Goal: Navigation & Orientation: Find specific page/section

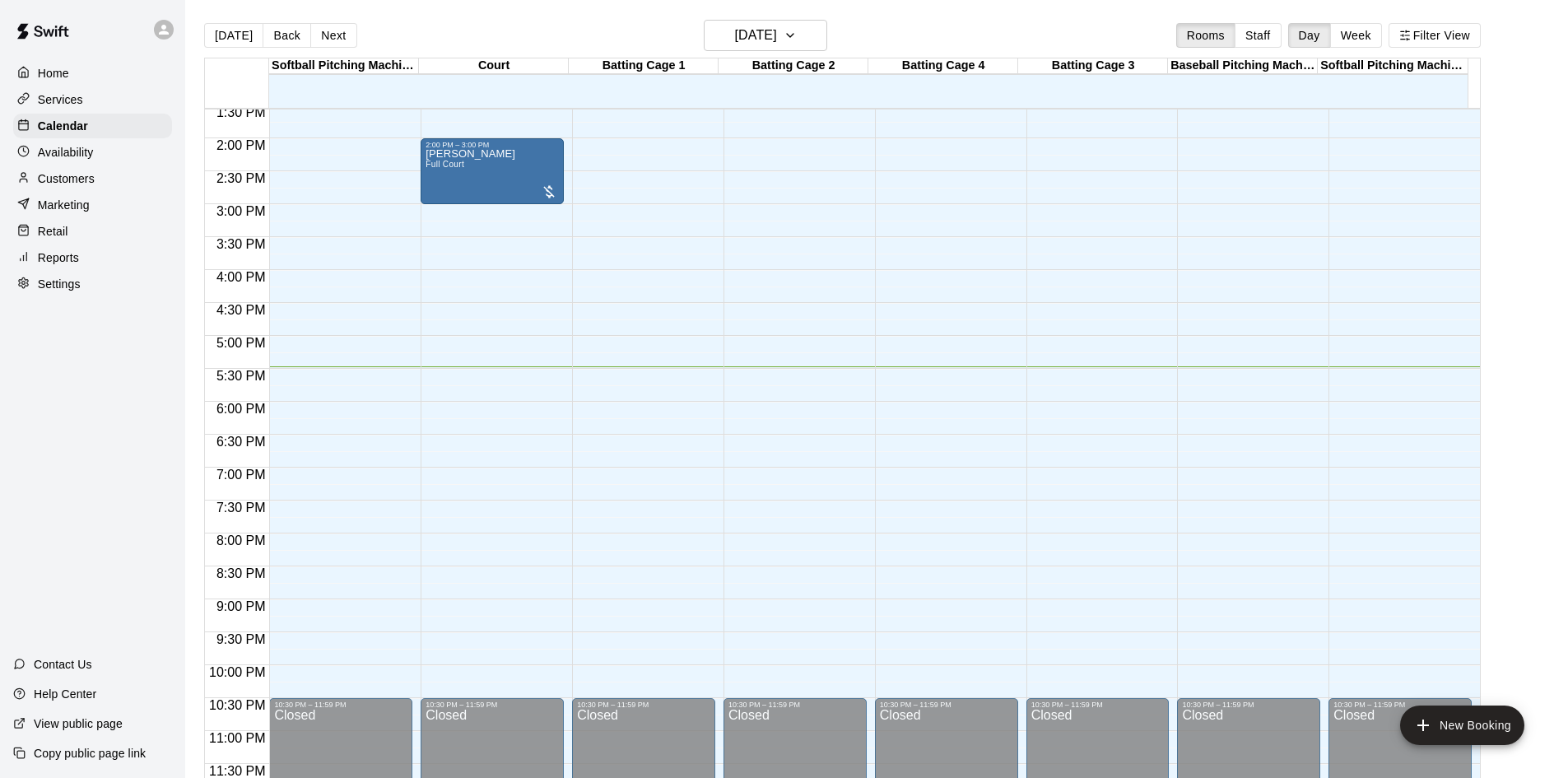
scroll to position [26, 0]
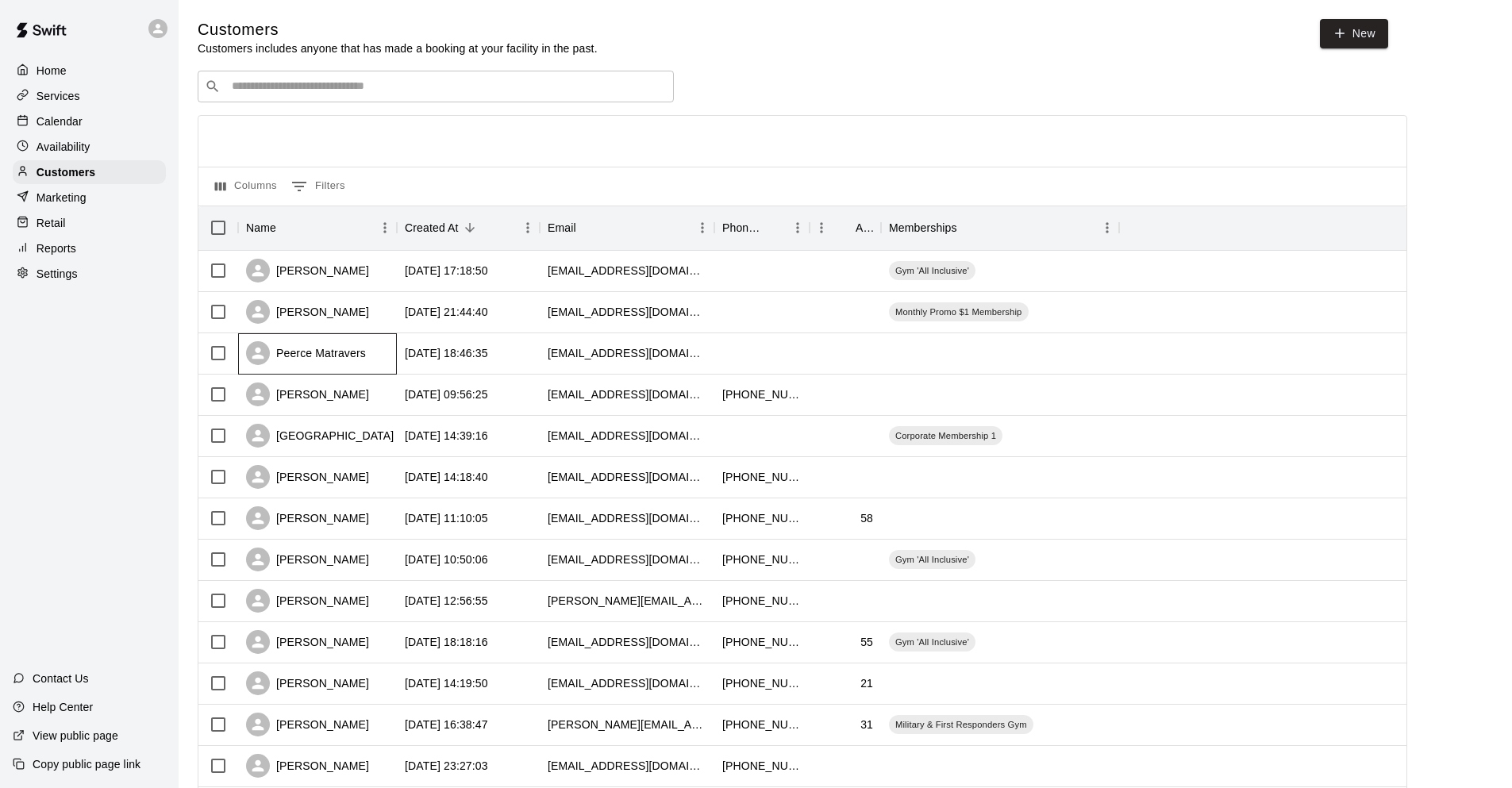
click at [328, 360] on div "Peerce Matravers" at bounding box center [306, 352] width 120 height 23
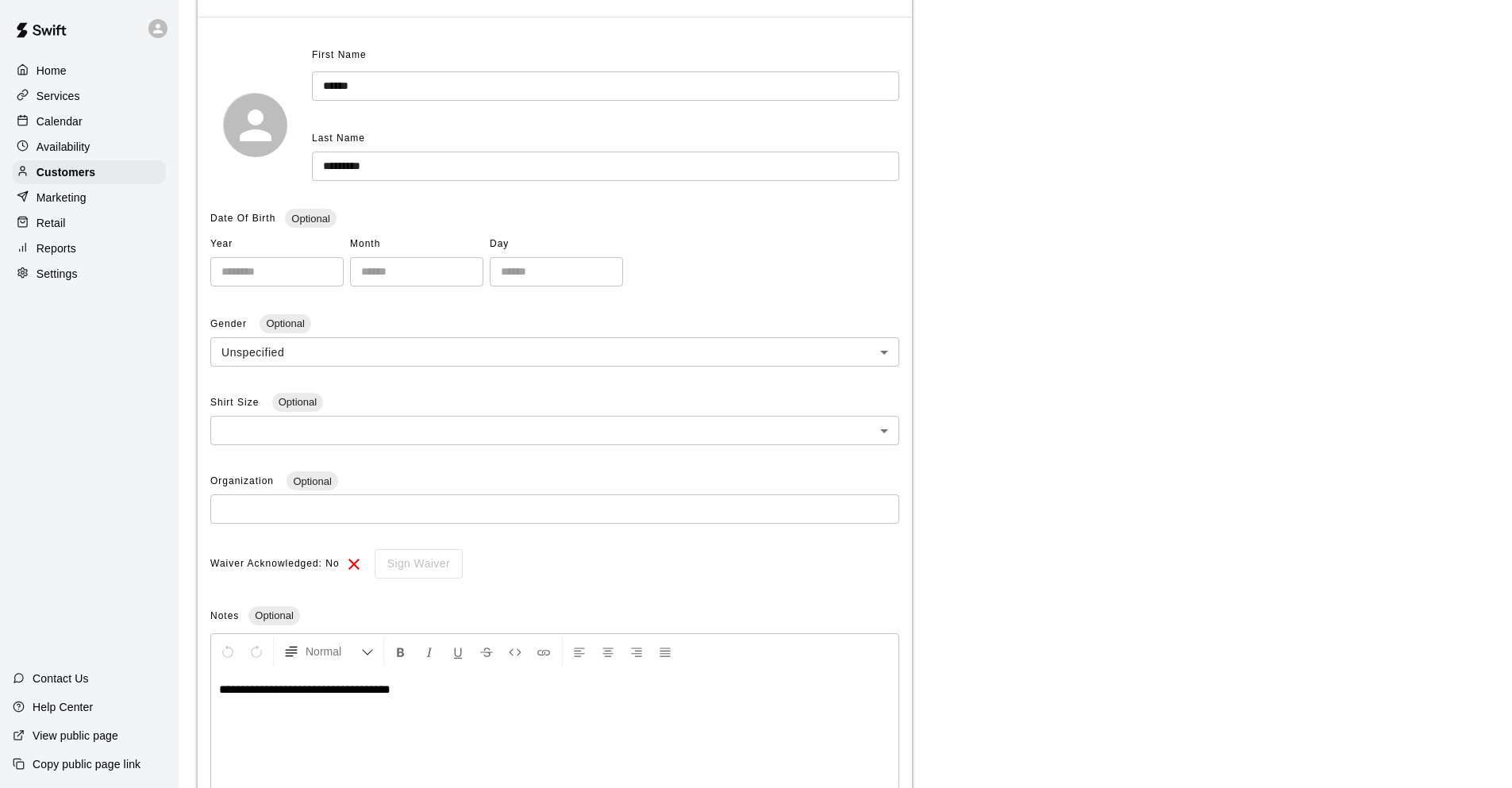
scroll to position [113, 0]
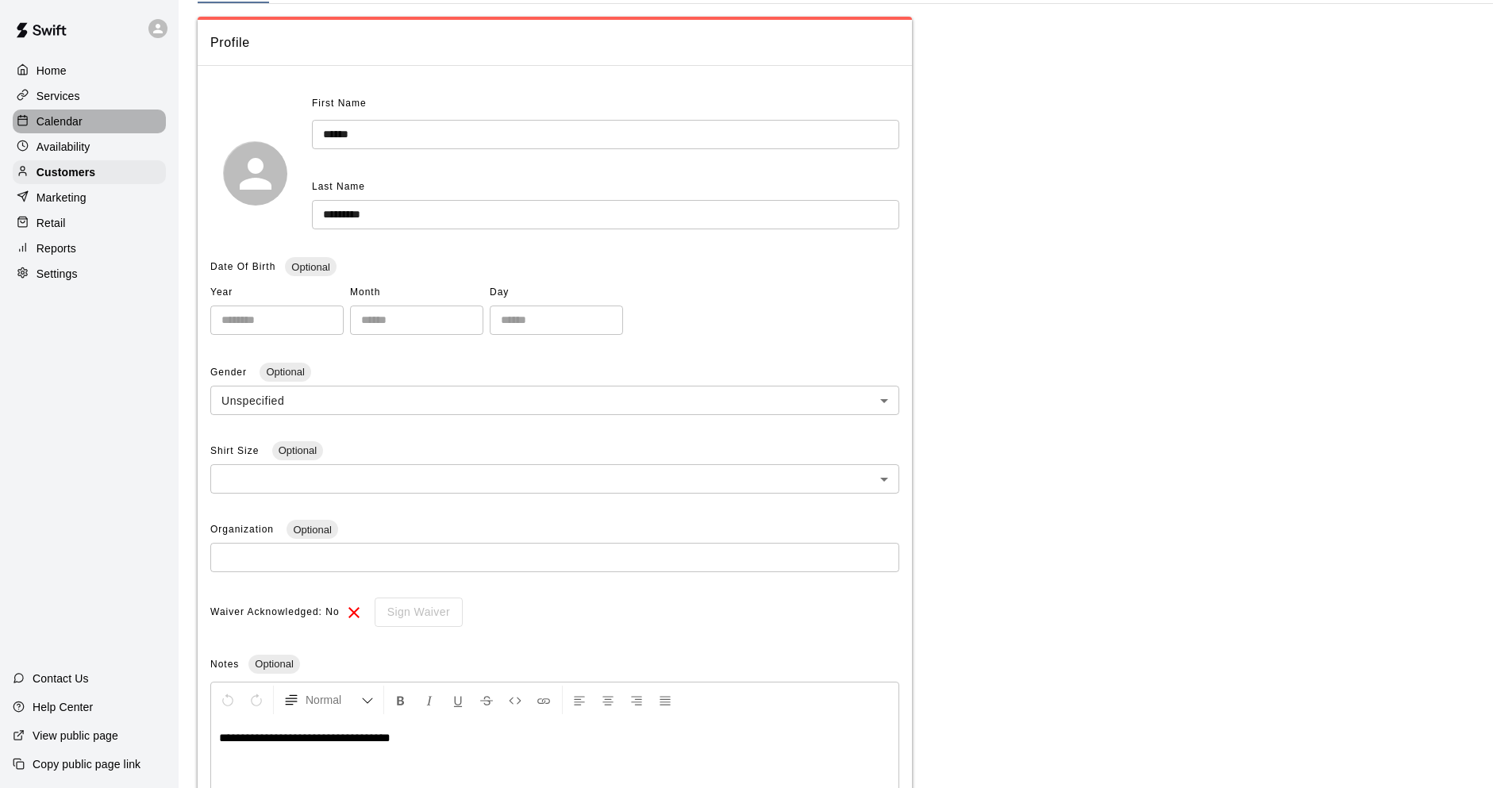
click at [67, 127] on p "Calendar" at bounding box center [59, 121] width 46 height 16
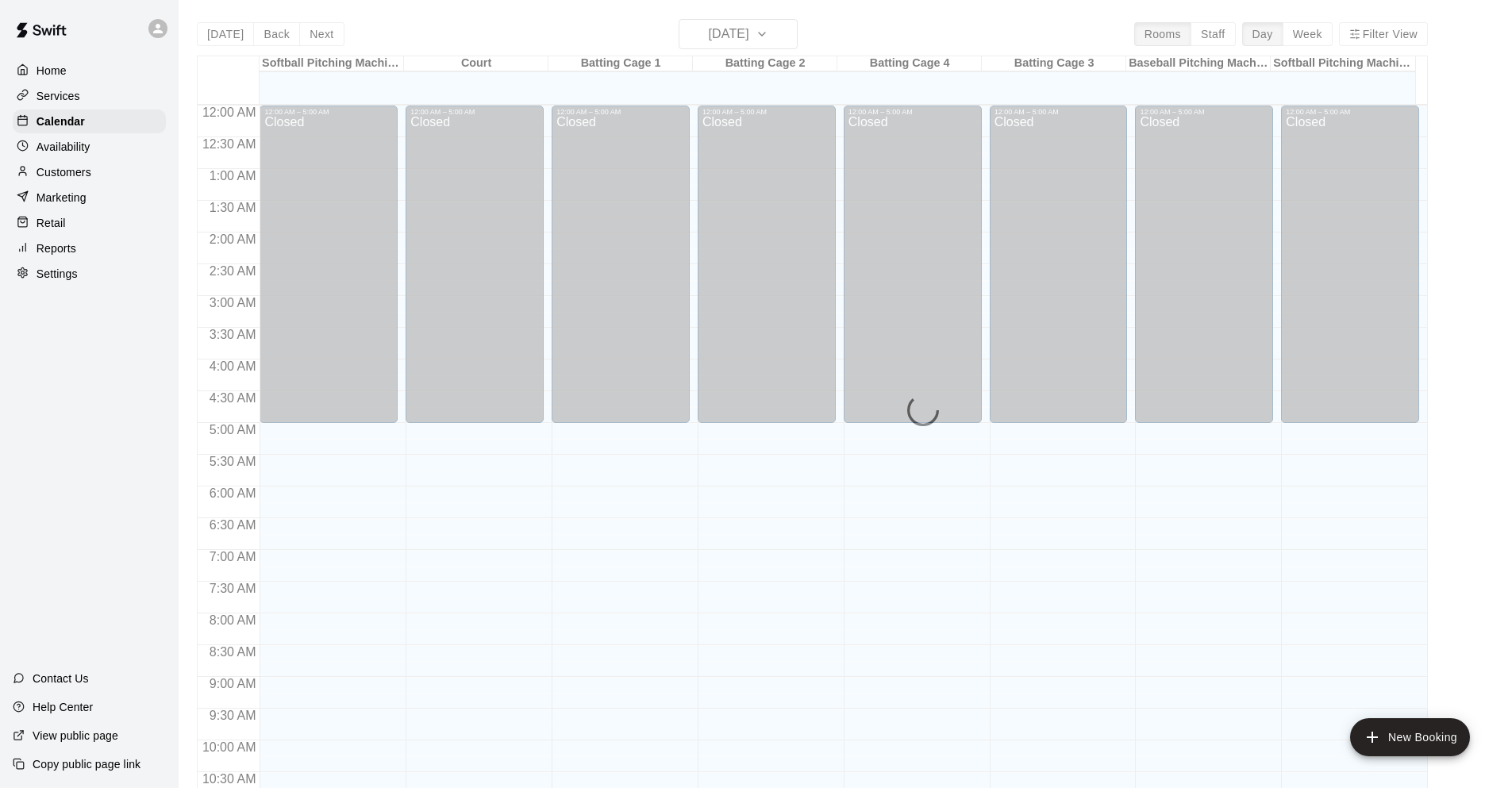
scroll to position [776, 0]
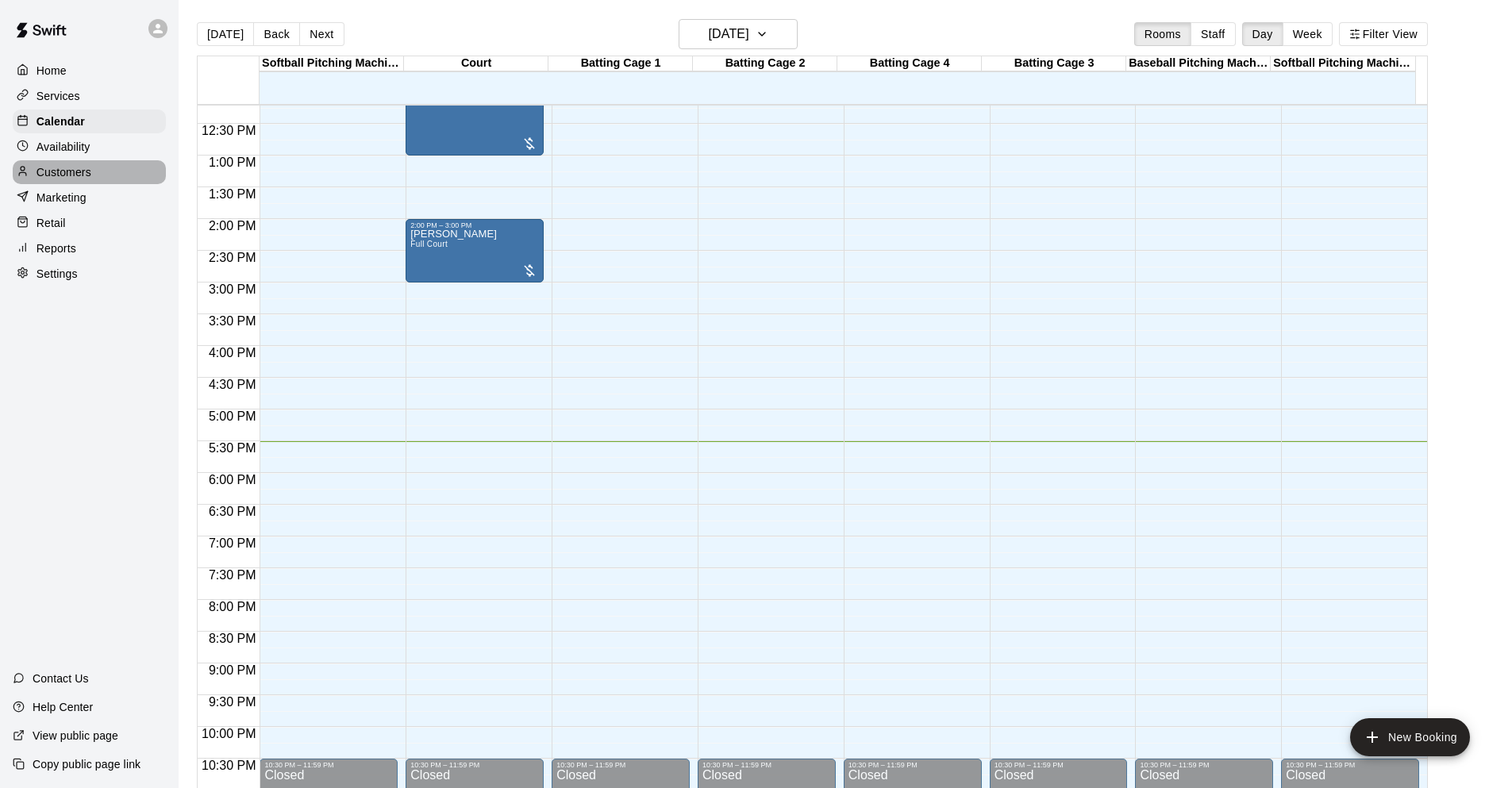
click at [95, 183] on div "Customers" at bounding box center [90, 171] width 154 height 23
